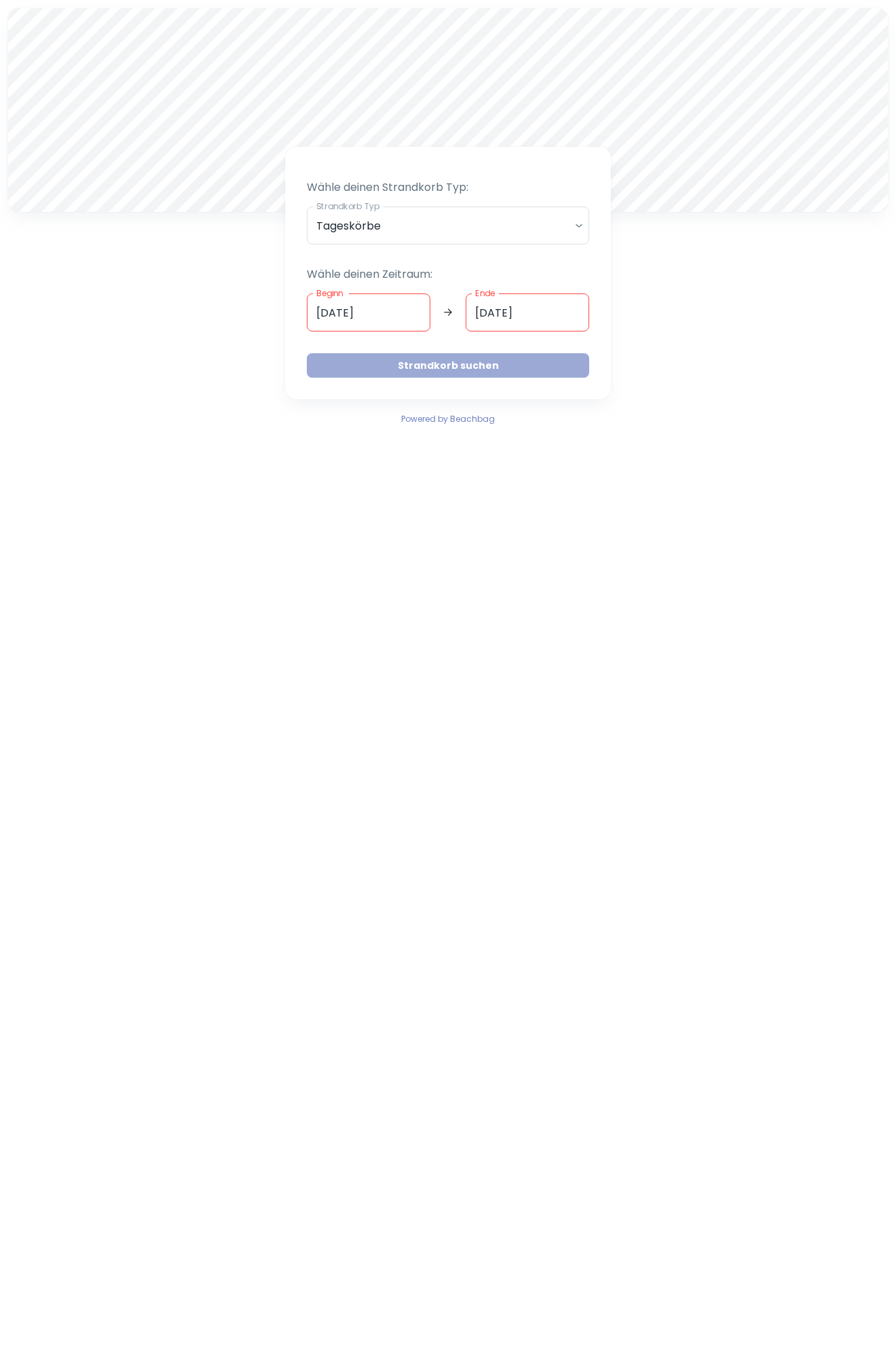
click at [432, 370] on button "Strandkorb suchen" at bounding box center [448, 365] width 282 height 25
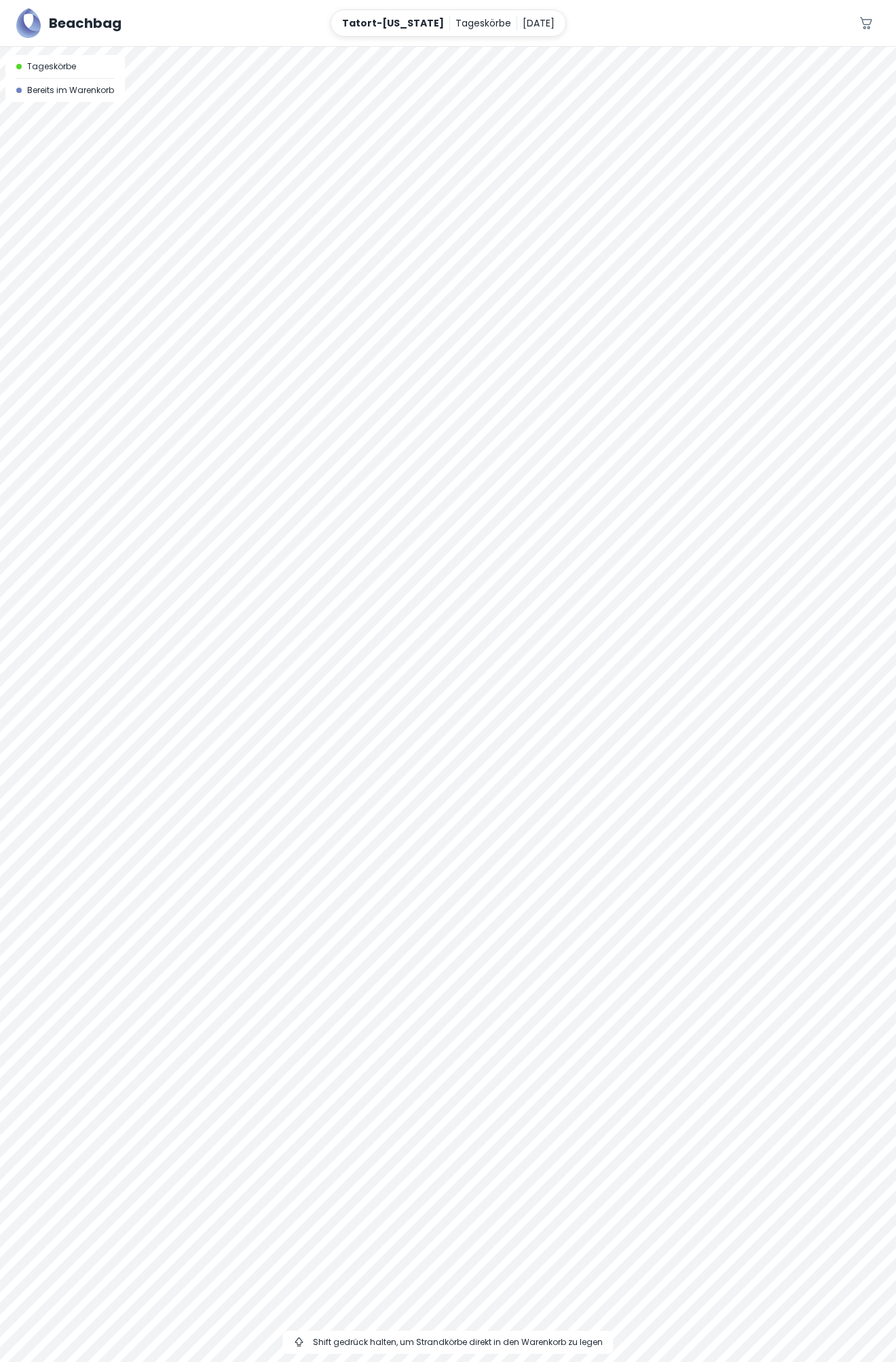
click at [554, 47] on div at bounding box center [448, 47] width 896 height 0
click at [557, 47] on div at bounding box center [448, 47] width 896 height 0
click at [472, 47] on div at bounding box center [448, 47] width 896 height 0
click at [323, 47] on div at bounding box center [448, 47] width 896 height 0
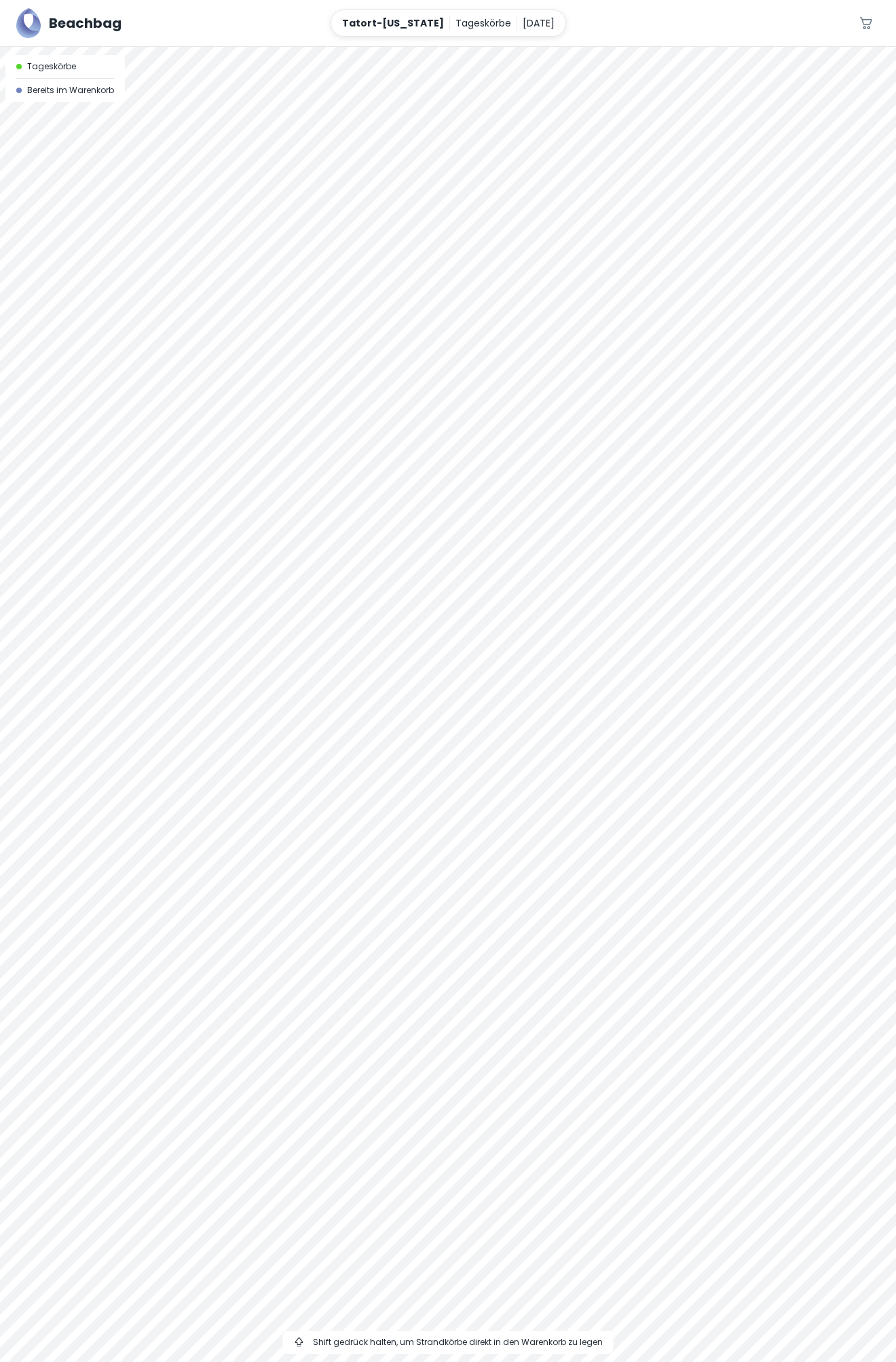
click at [435, 47] on div at bounding box center [448, 47] width 896 height 0
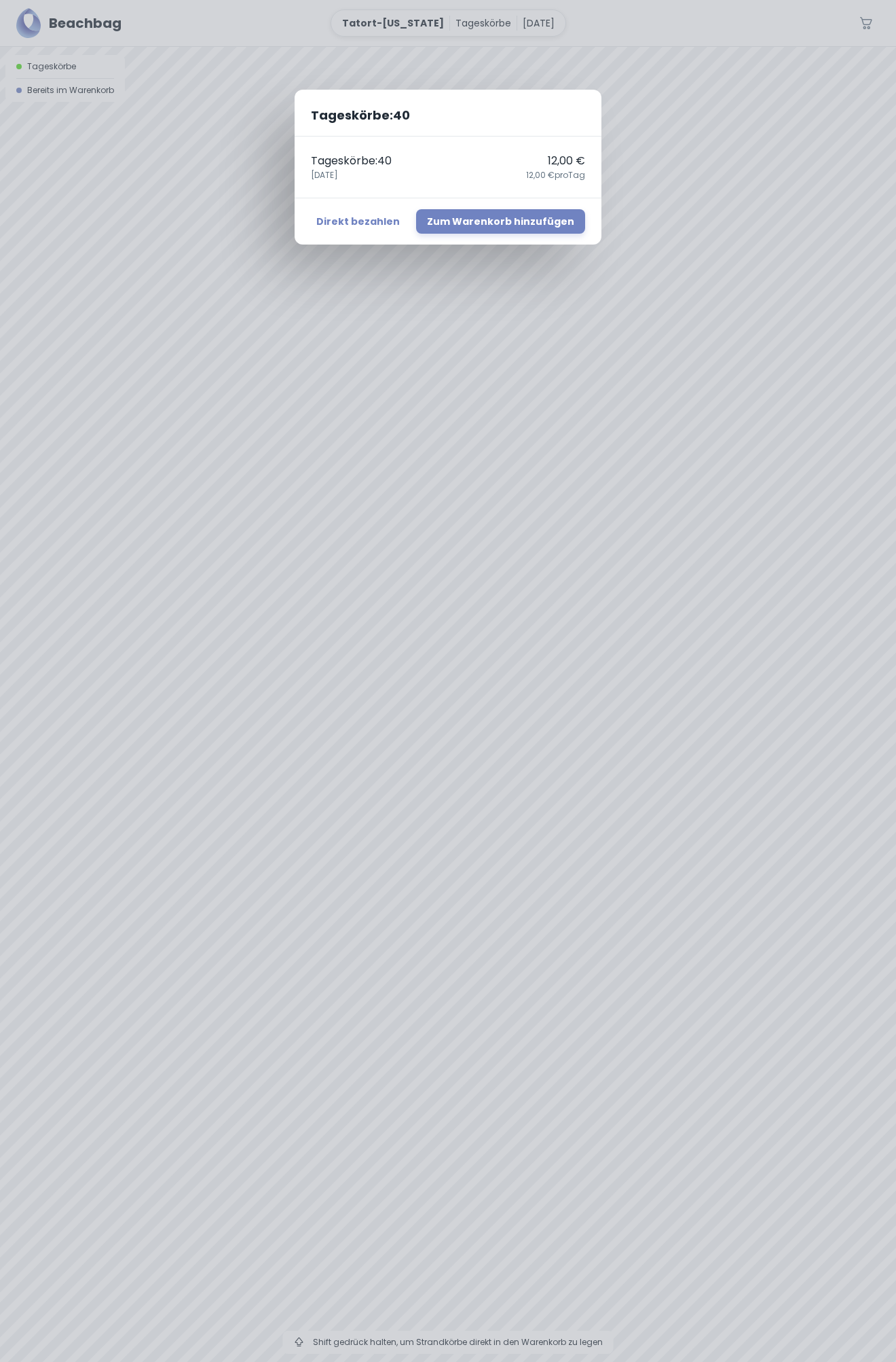
drag, startPoint x: 427, startPoint y: 649, endPoint x: 853, endPoint y: 525, distance: 443.7
click at [853, 525] on div "Tageskörbe : 40 Tageskörbe : 40 12,00 € [DATE],00 € pro Tag Direkt bezahlen Zum…" at bounding box center [448, 681] width 896 height 1362
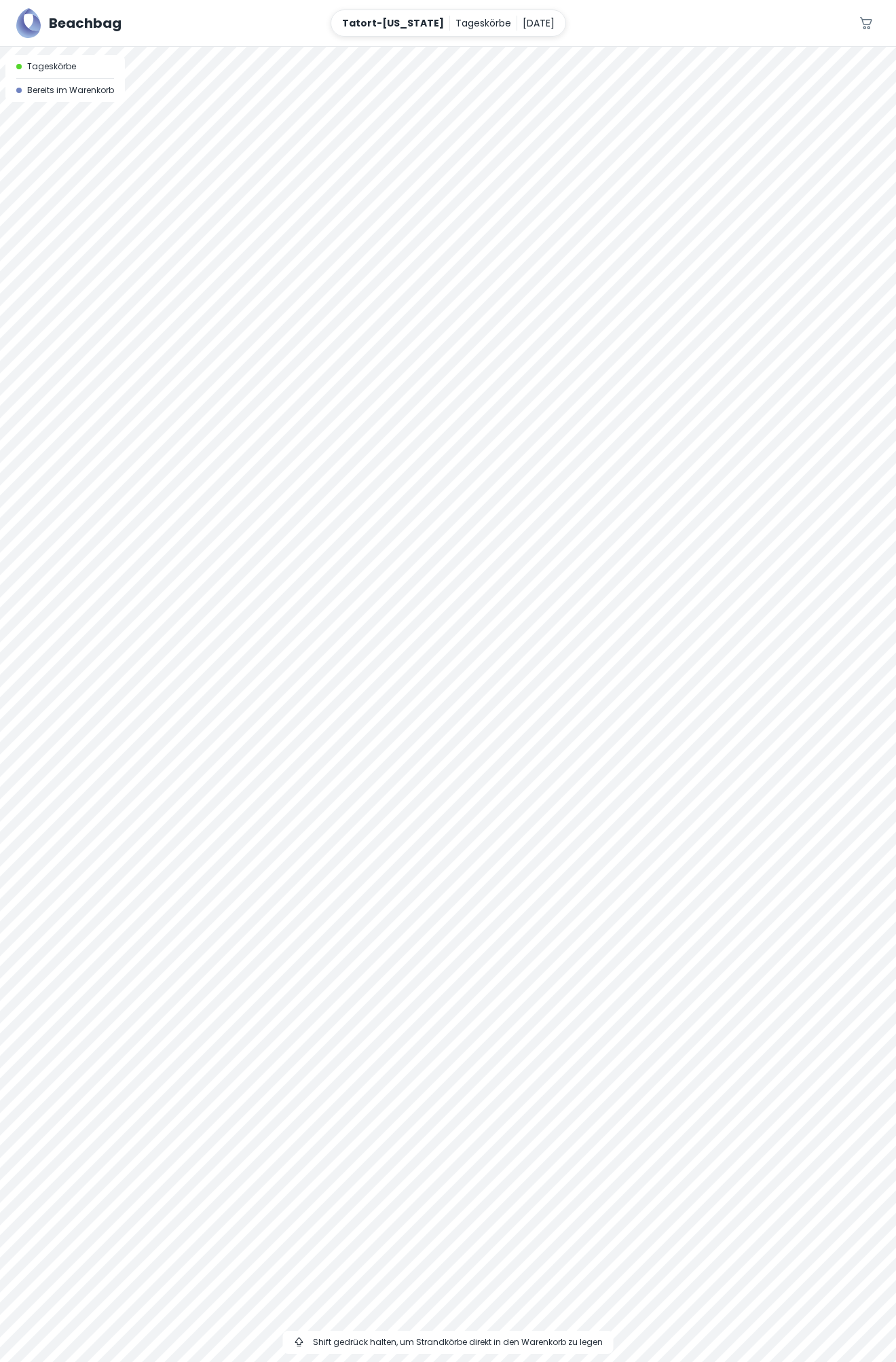
drag, startPoint x: 589, startPoint y: 609, endPoint x: 585, endPoint y: 599, distance: 10.8
click at [585, 47] on div at bounding box center [448, 47] width 896 height 0
drag, startPoint x: 583, startPoint y: 602, endPoint x: 613, endPoint y: 503, distance: 103.4
click at [613, 504] on div at bounding box center [448, 704] width 896 height 1315
click at [613, 47] on div at bounding box center [448, 47] width 896 height 0
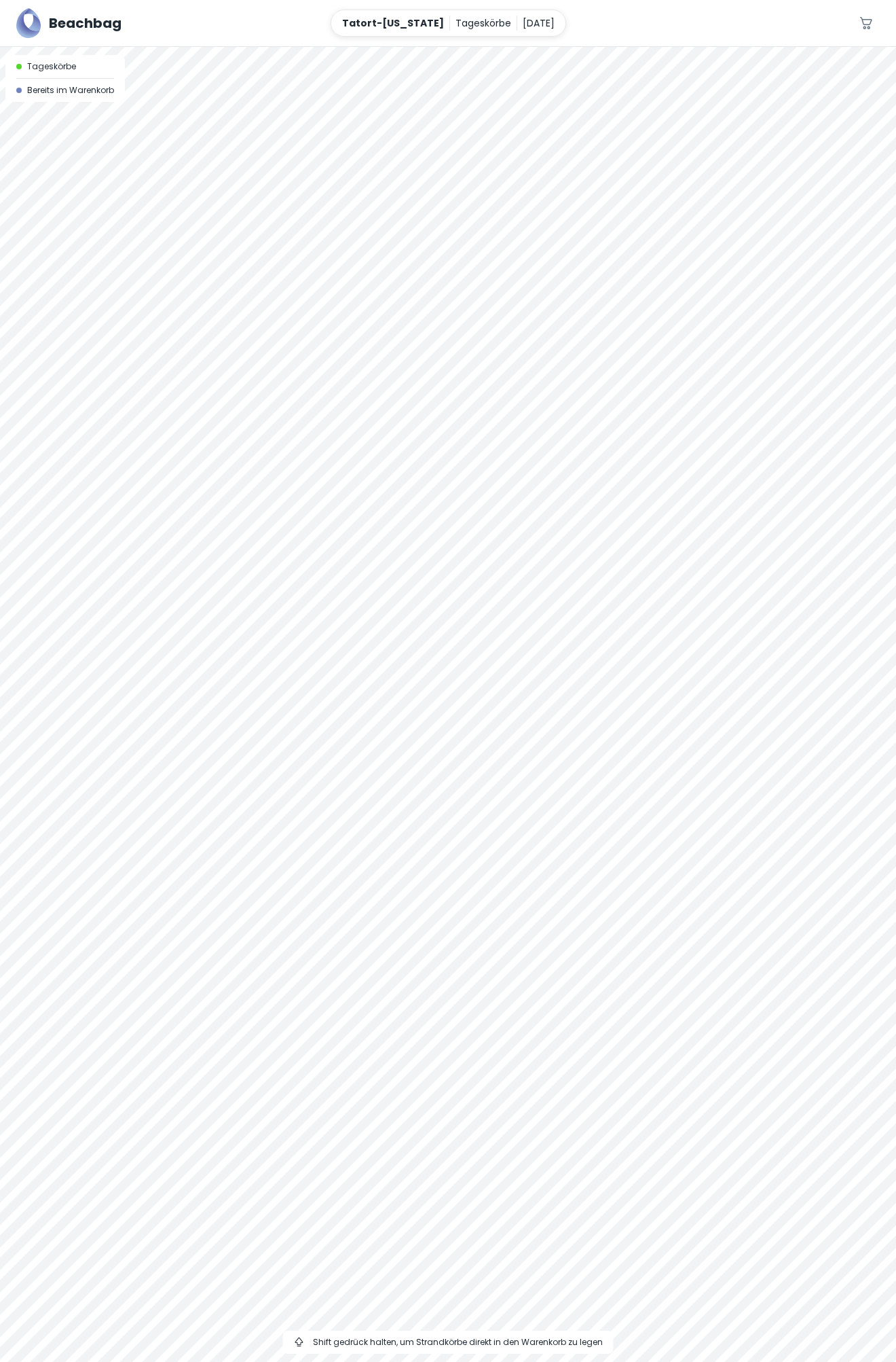
click at [613, 47] on div at bounding box center [448, 47] width 896 height 0
drag, startPoint x: 547, startPoint y: 508, endPoint x: 546, endPoint y: 557, distance: 49.0
click at [546, 557] on div at bounding box center [448, 704] width 896 height 1315
click at [543, 47] on div at bounding box center [448, 47] width 896 height 0
drag, startPoint x: 477, startPoint y: 601, endPoint x: 507, endPoint y: 586, distance: 33.5
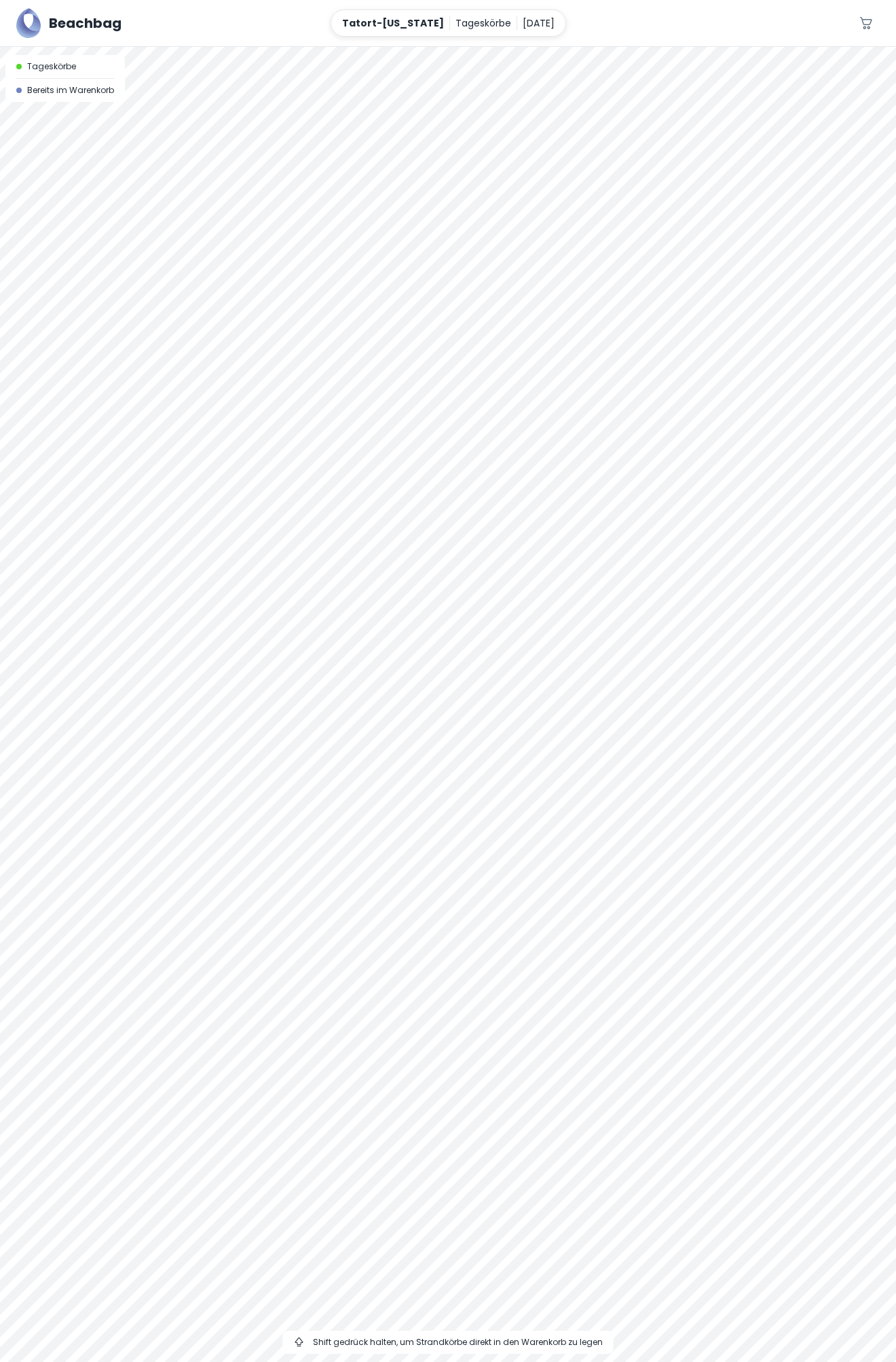
click at [507, 586] on div at bounding box center [448, 704] width 896 height 1315
drag, startPoint x: 641, startPoint y: 583, endPoint x: 646, endPoint y: 551, distance: 32.4
click at [646, 551] on div at bounding box center [448, 704] width 896 height 1315
drag, startPoint x: 575, startPoint y: 538, endPoint x: 586, endPoint y: 492, distance: 47.3
click at [586, 492] on div at bounding box center [448, 704] width 896 height 1315
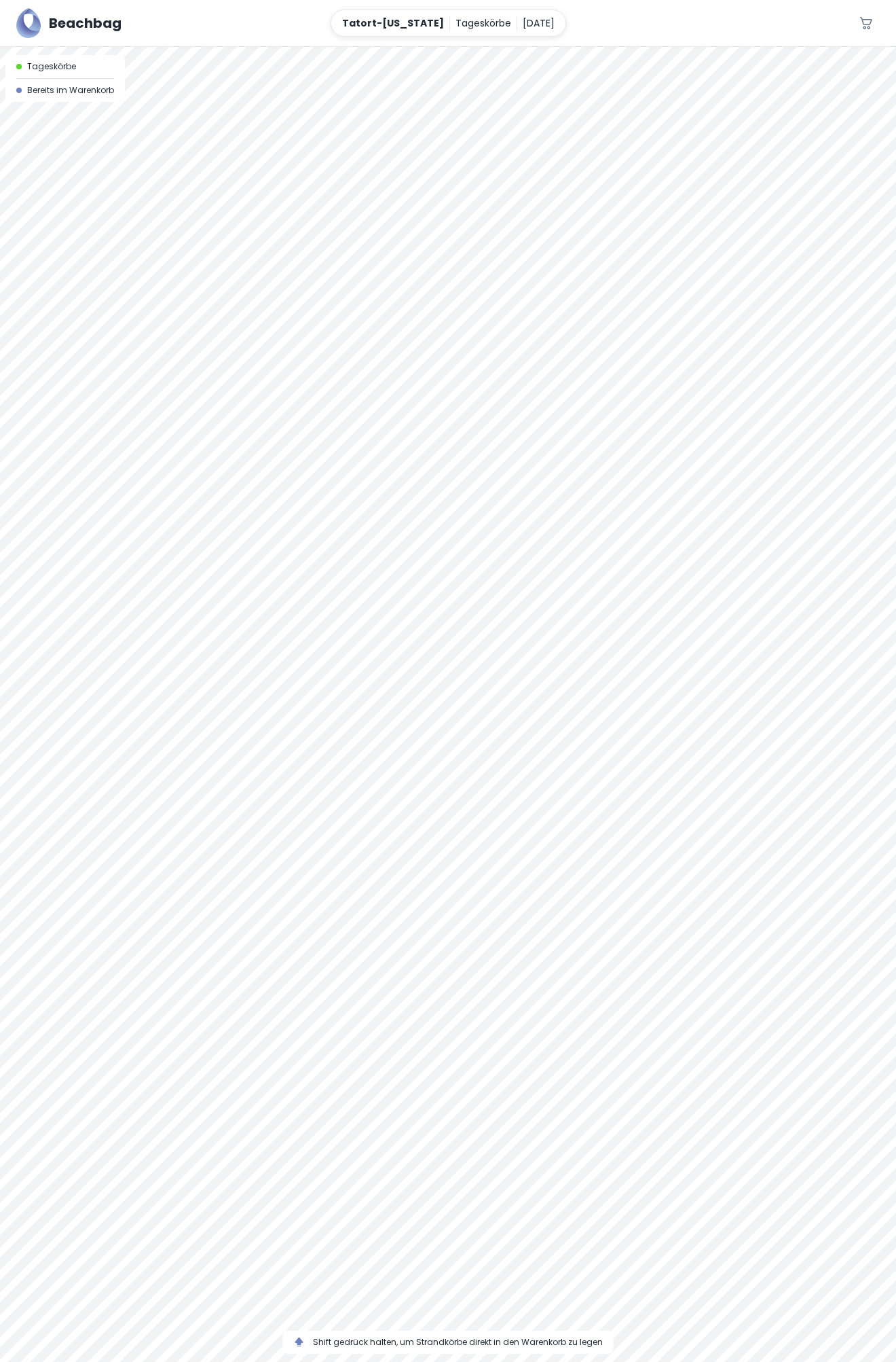
click at [586, 47] on div at bounding box center [448, 47] width 896 height 0
click at [655, 47] on div at bounding box center [448, 47] width 896 height 0
click at [656, 47] on div at bounding box center [448, 47] width 896 height 0
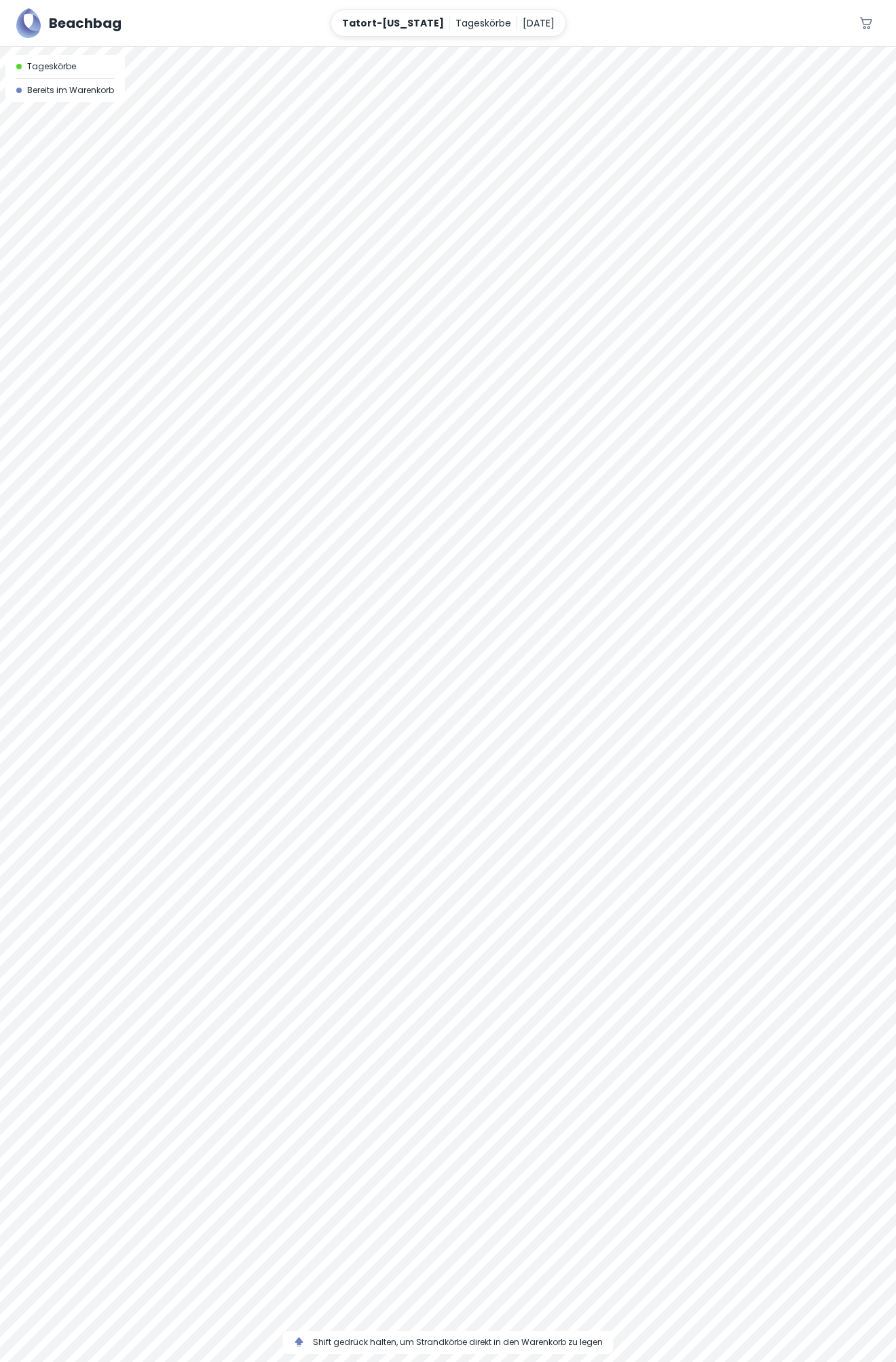
drag, startPoint x: 656, startPoint y: 526, endPoint x: 719, endPoint y: 426, distance: 118.2
click at [719, 426] on div at bounding box center [448, 704] width 896 height 1315
click at [760, 47] on div at bounding box center [448, 47] width 896 height 0
drag, startPoint x: 757, startPoint y: 369, endPoint x: 757, endPoint y: 317, distance: 52.0
click at [757, 317] on div at bounding box center [448, 704] width 896 height 1315
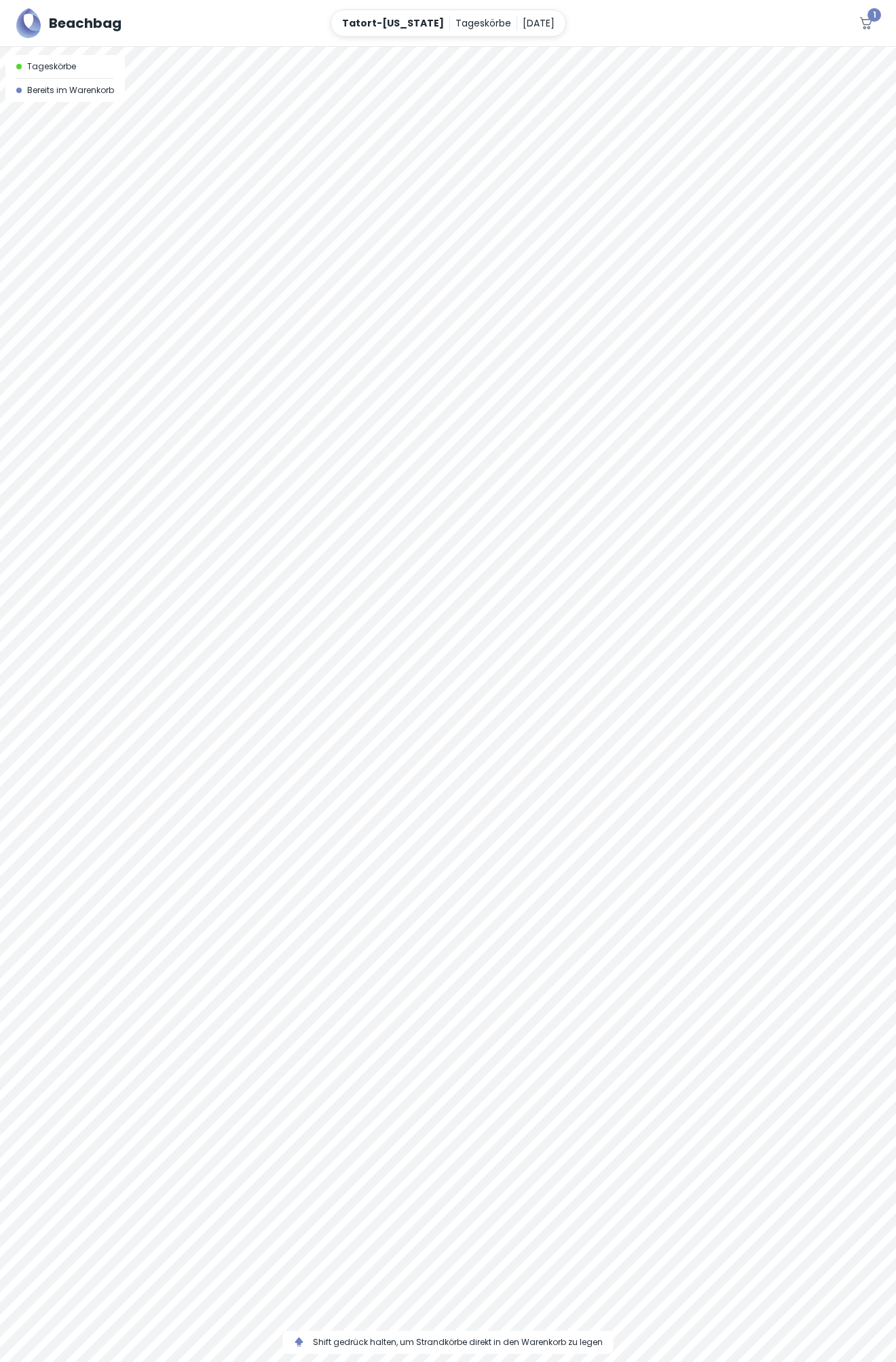
drag, startPoint x: 757, startPoint y: 329, endPoint x: 764, endPoint y: 262, distance: 67.4
click at [758, 254] on div at bounding box center [448, 704] width 896 height 1315
click at [753, 250] on div at bounding box center [448, 704] width 896 height 1315
click at [688, 47] on div at bounding box center [448, 47] width 896 height 0
click at [684, 47] on div at bounding box center [448, 47] width 896 height 0
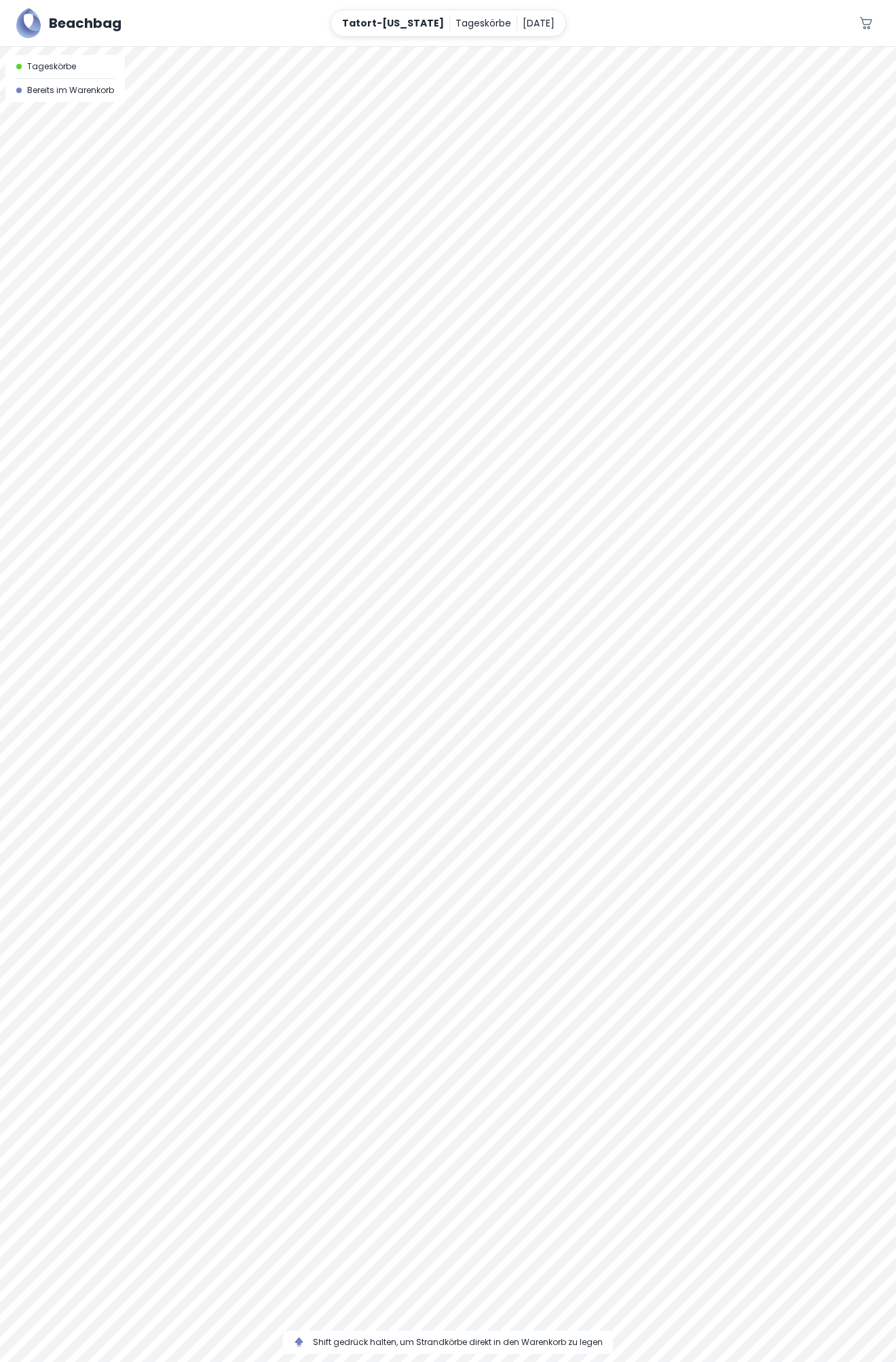
click at [684, 47] on div at bounding box center [448, 47] width 896 height 0
click at [692, 47] on div at bounding box center [448, 47] width 896 height 0
click at [758, 47] on div at bounding box center [448, 47] width 896 height 0
click at [873, 20] on span "1" at bounding box center [875, 15] width 14 height 14
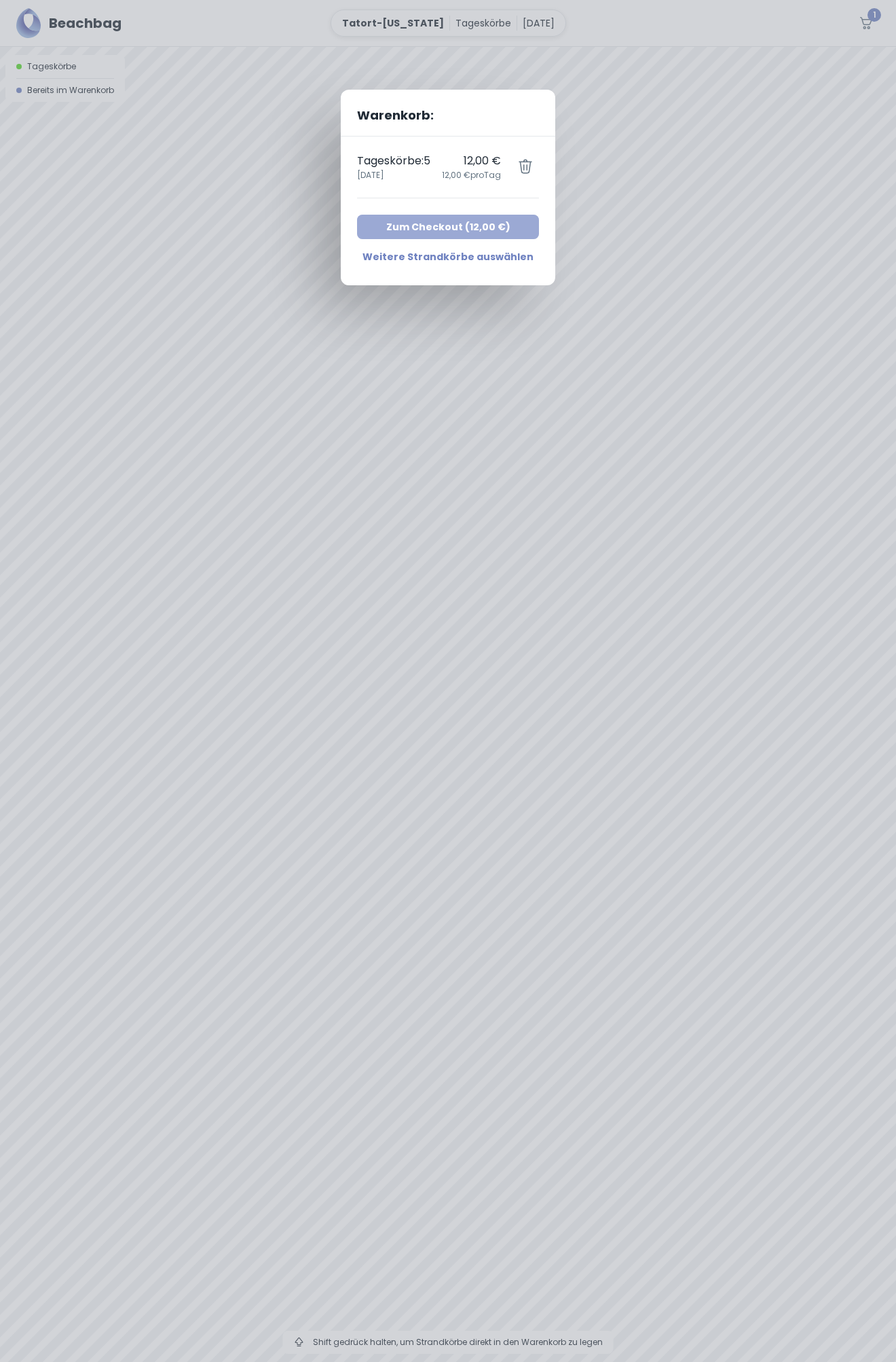
click at [437, 225] on button "Zum Checkout ( 12,00 € )" at bounding box center [448, 226] width 182 height 25
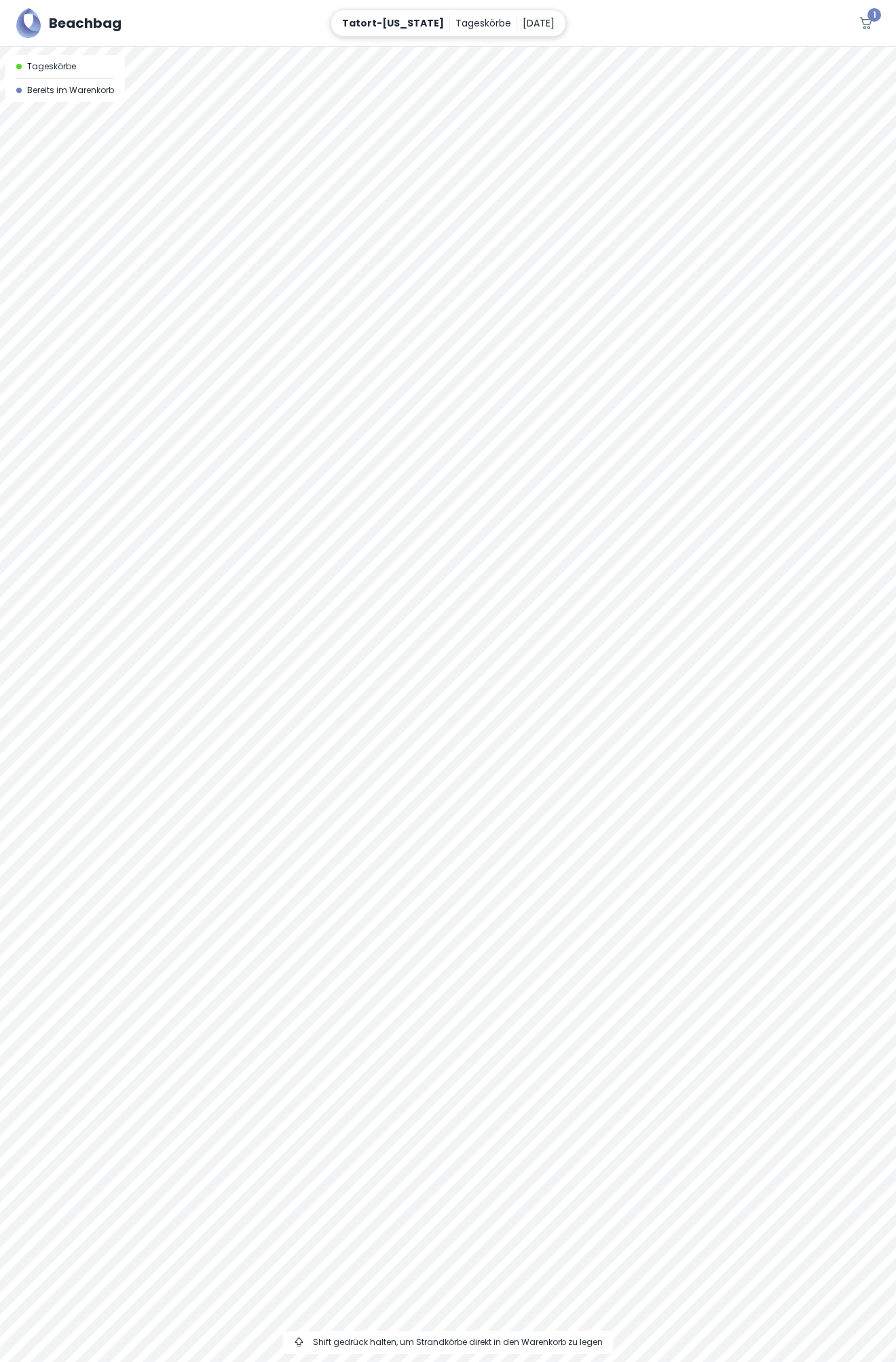
click at [463, 20] on p "Tageskörbe" at bounding box center [483, 23] width 56 height 15
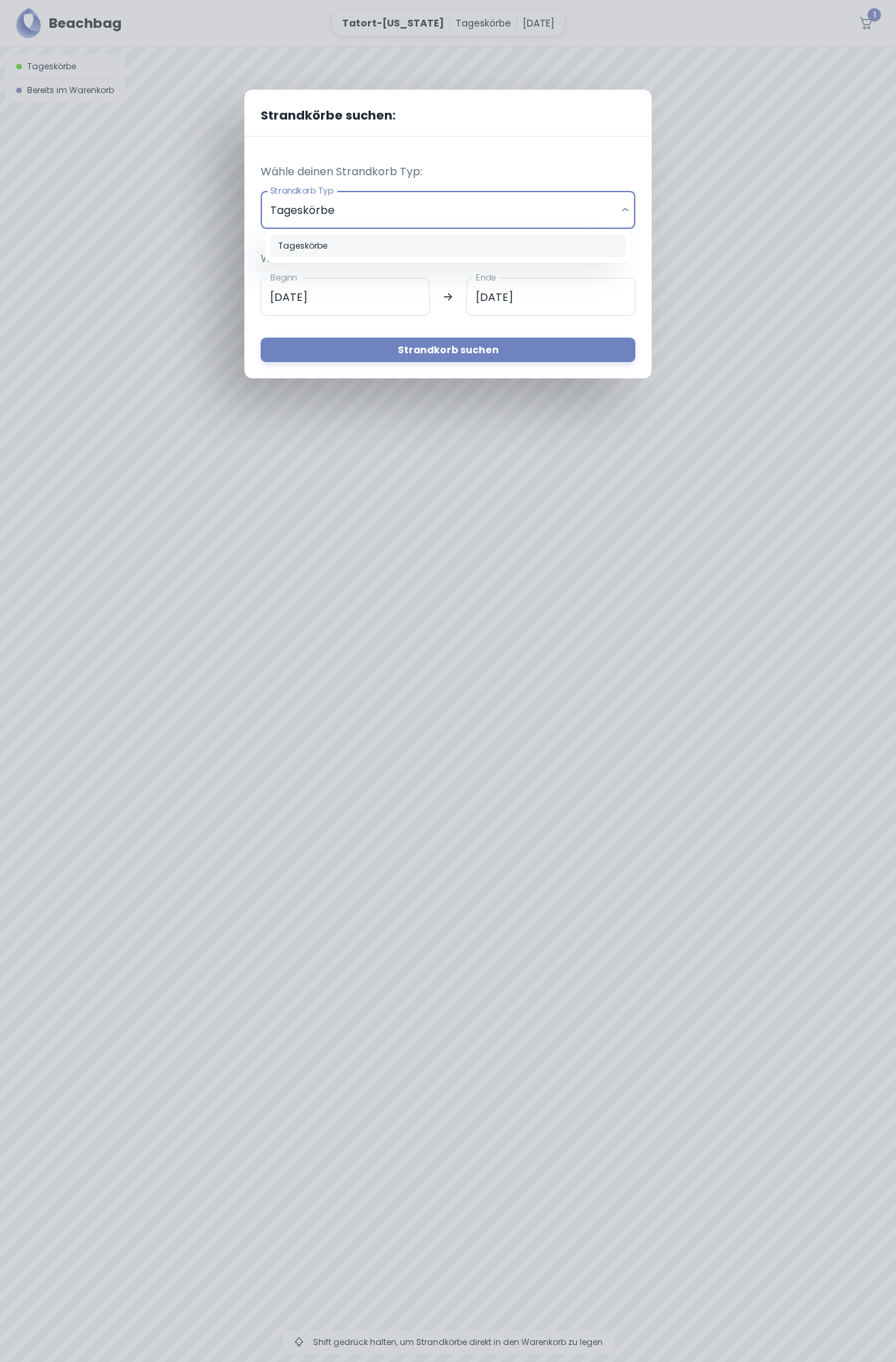
click at [627, 208] on body "Beachbag Tatort-[US_STATE] Tageskörbe [DATE] 1 A Tageskörbe Bereits im Warenkor…" at bounding box center [448, 681] width 896 height 1362
click at [627, 208] on div at bounding box center [448, 681] width 896 height 1362
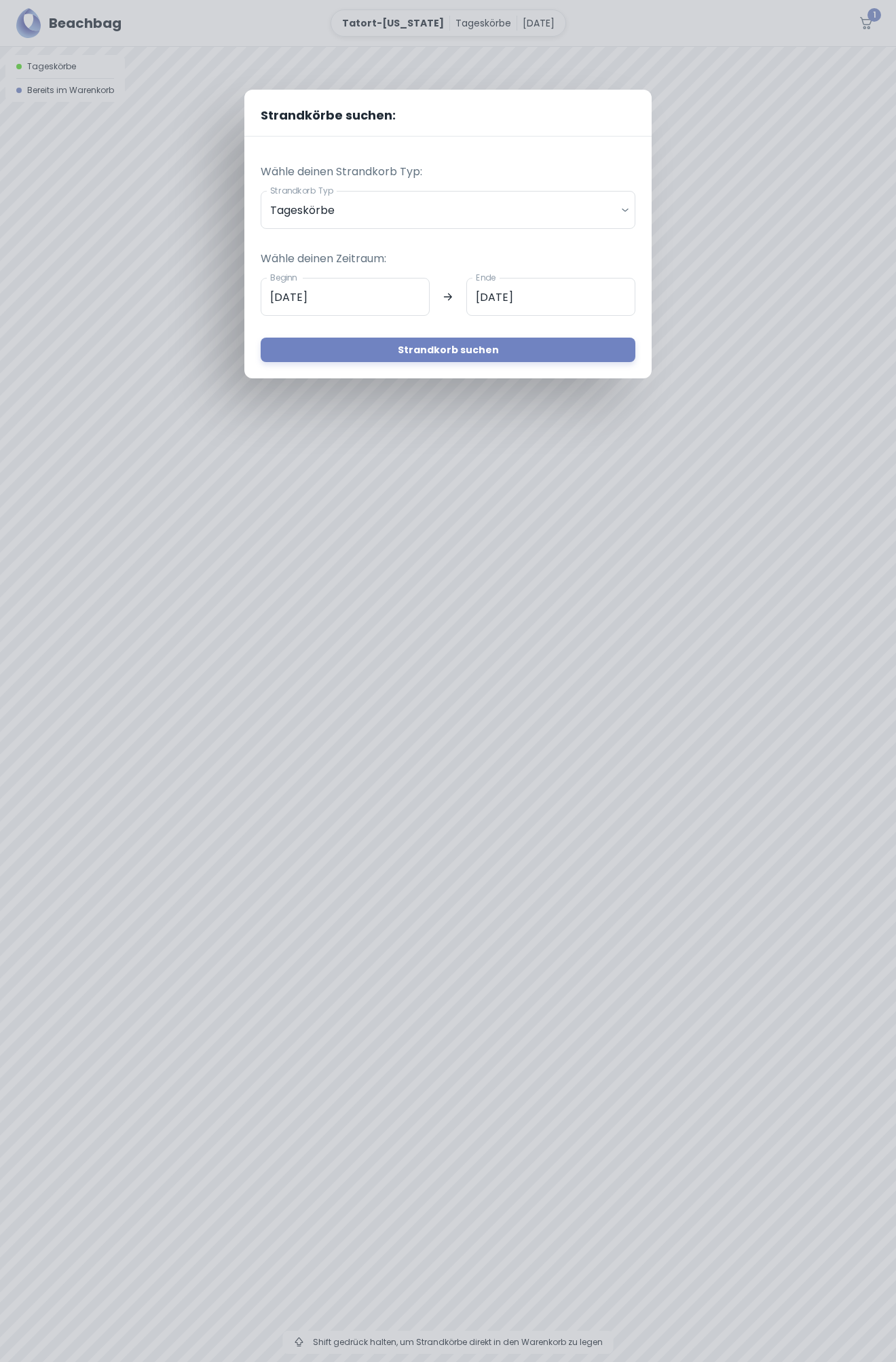
click at [751, 211] on div "Strandkörbe suchen: Wähle deinen Strandkorb Typ: Strandkorb Typ Tageskörbe dail…" at bounding box center [448, 681] width 896 height 1362
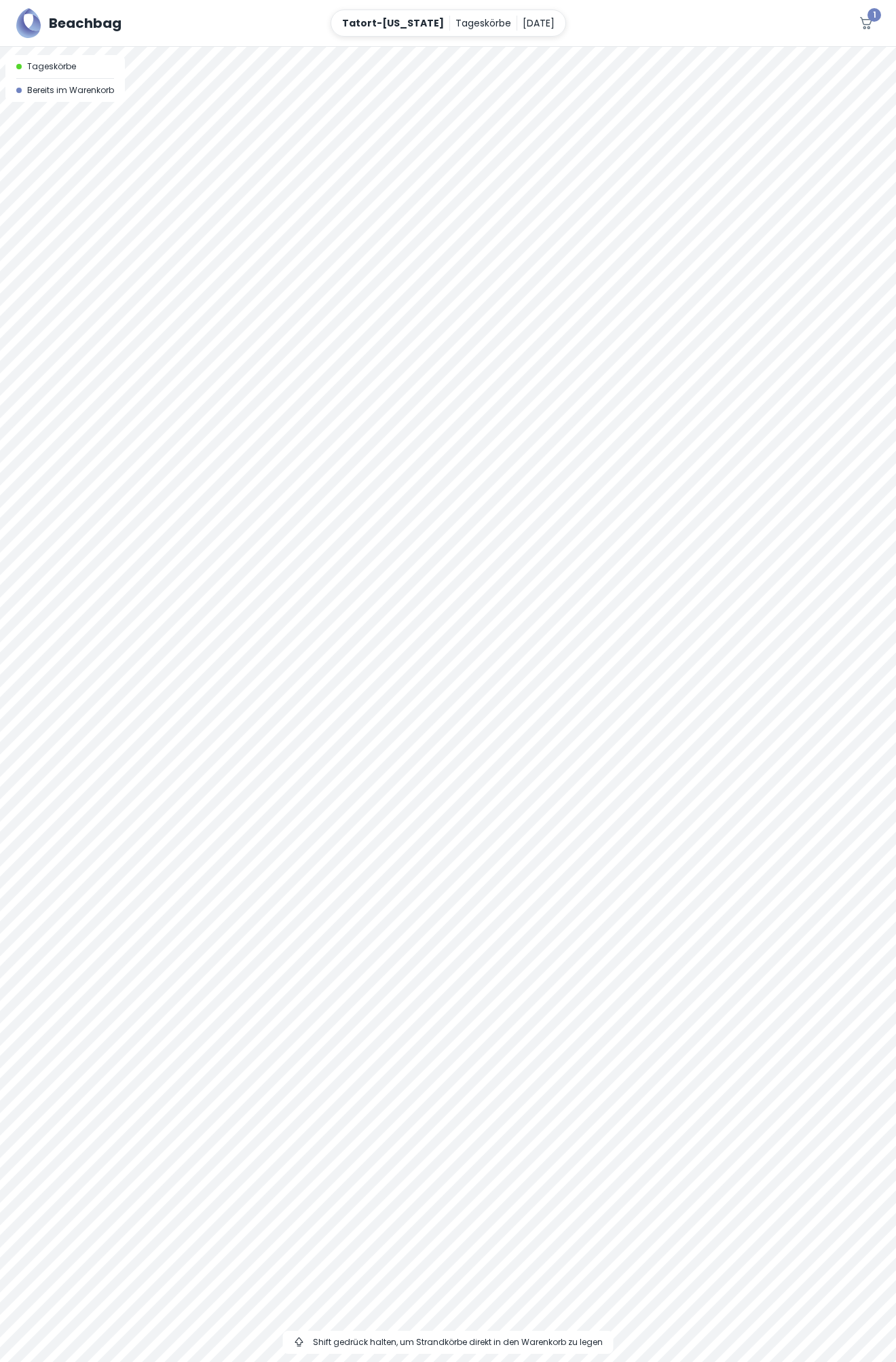
click at [587, 47] on div at bounding box center [448, 47] width 896 height 0
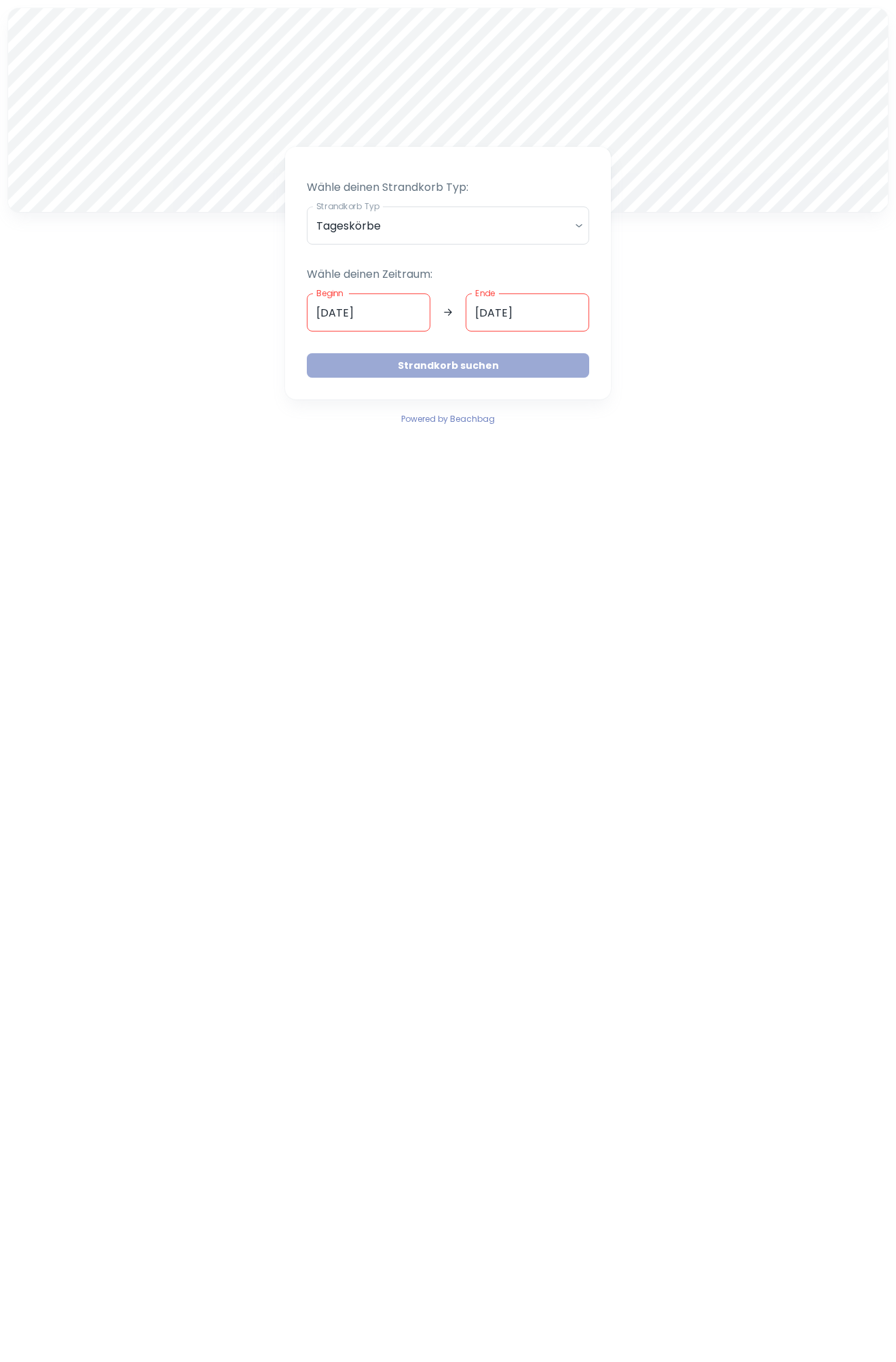
click at [502, 364] on button "Strandkorb suchen" at bounding box center [448, 365] width 282 height 25
